Goal: Ask a question

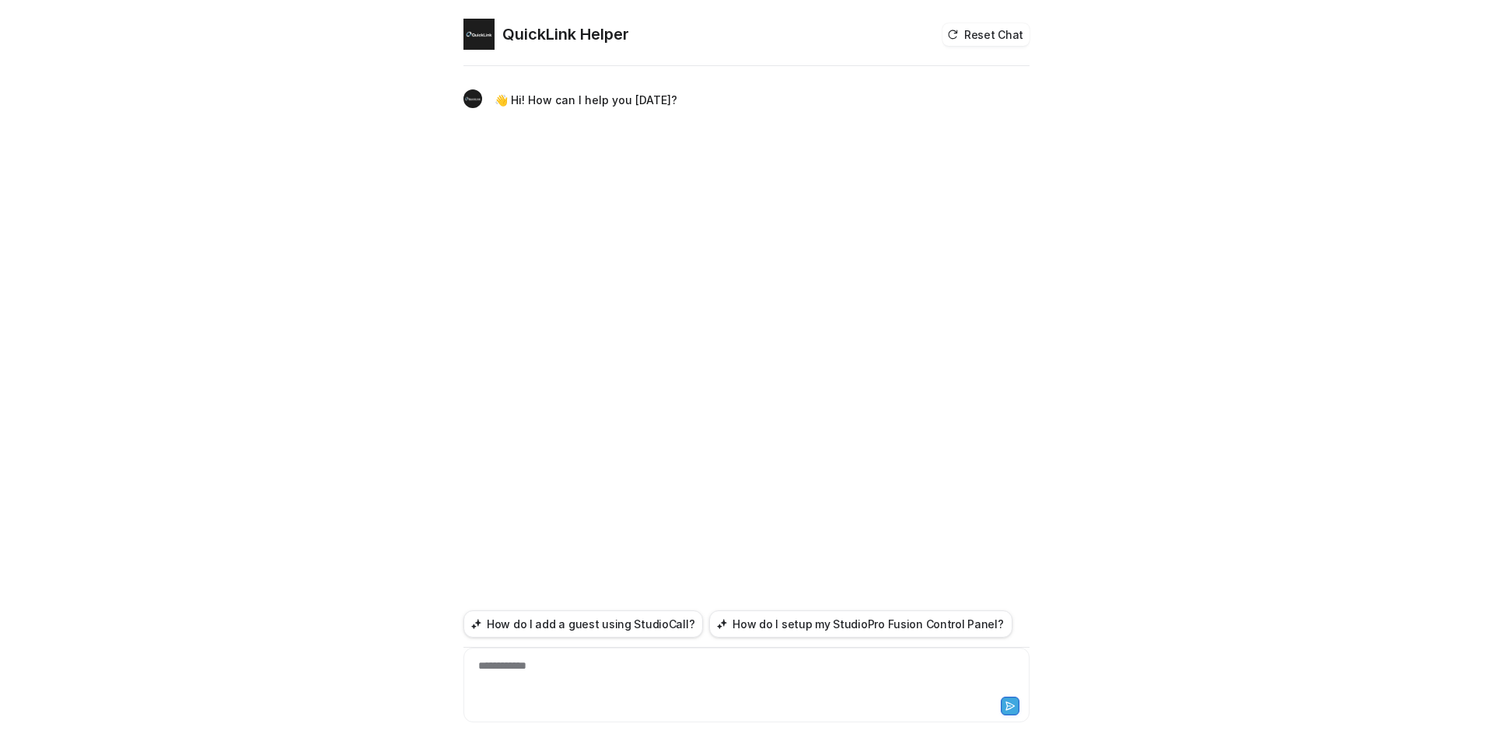
click at [525, 676] on div "**********" at bounding box center [746, 676] width 558 height 36
paste div
